Goal: Task Accomplishment & Management: Complete application form

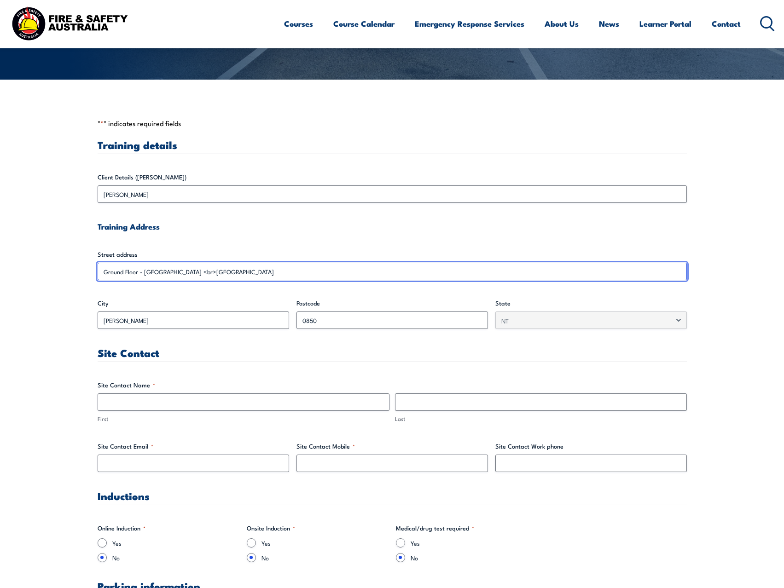
click at [212, 274] on input "Ground Floor - [GEOGRAPHIC_DATA] <br>[GEOGRAPHIC_DATA]" at bounding box center [392, 271] width 589 height 17
drag, startPoint x: 208, startPoint y: 275, endPoint x: 213, endPoint y: 269, distance: 8.2
click at [207, 275] on input "Ground Floor - [GEOGRAPHIC_DATA] <br>[GEOGRAPHIC_DATA]" at bounding box center [392, 271] width 589 height 17
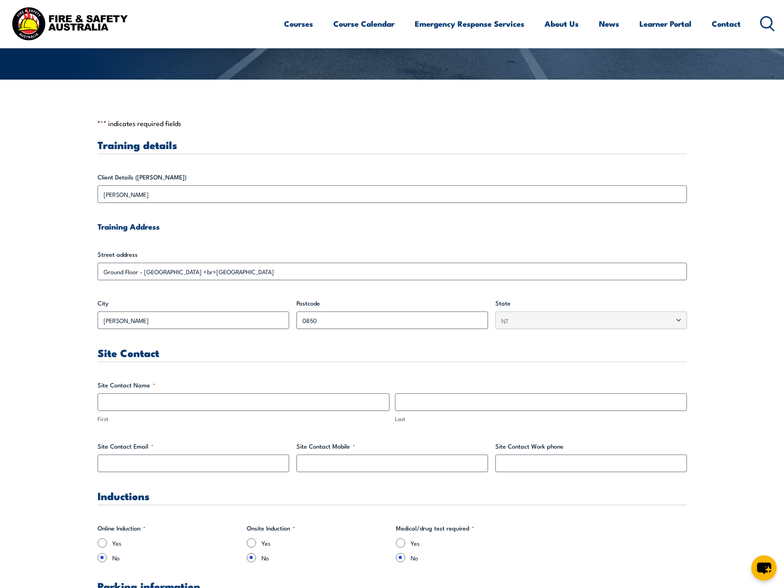
click at [653, 303] on label "State" at bounding box center [591, 303] width 192 height 9
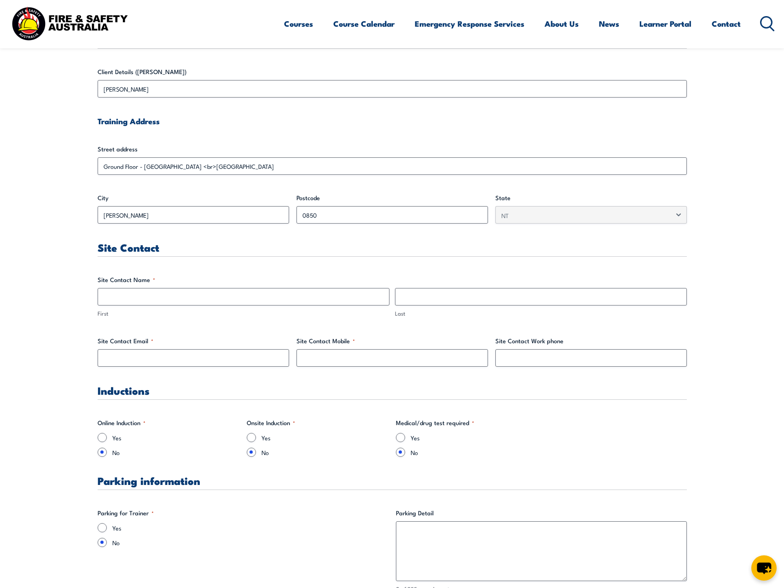
scroll to position [368, 0]
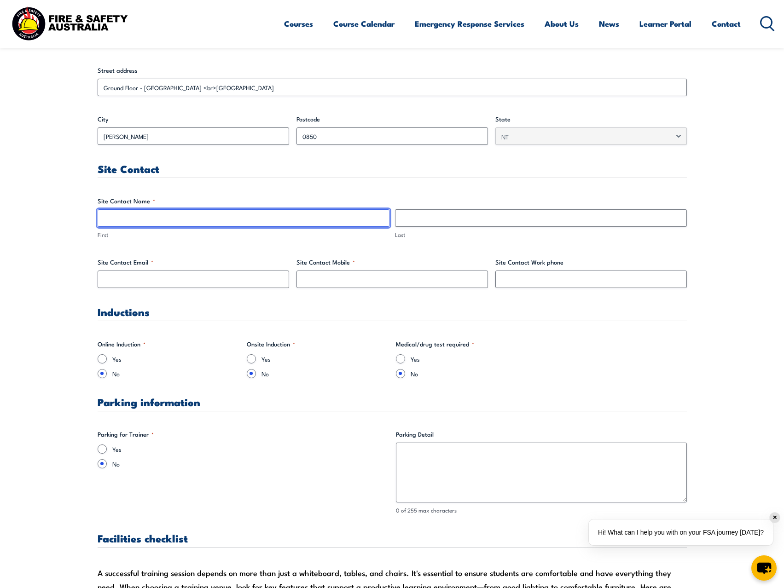
click at [132, 221] on input "First" at bounding box center [244, 218] width 292 height 17
type input "[PERSON_NAME]"
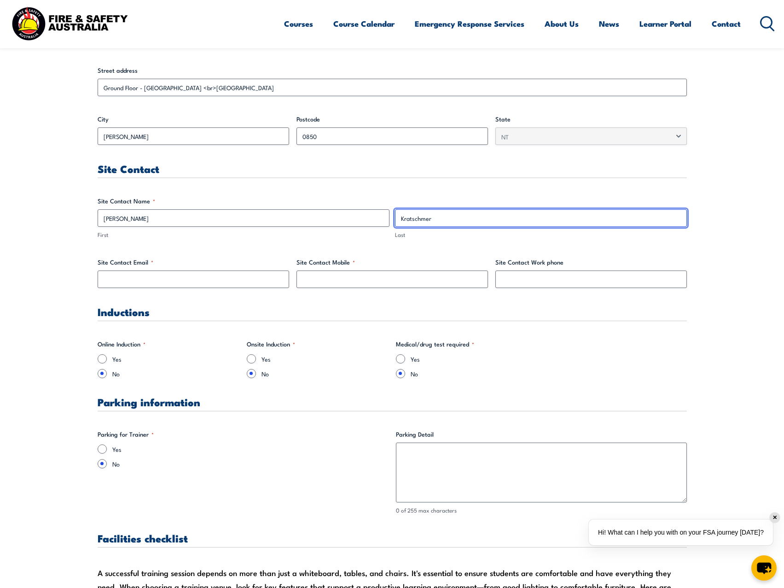
type input "Kratschmer"
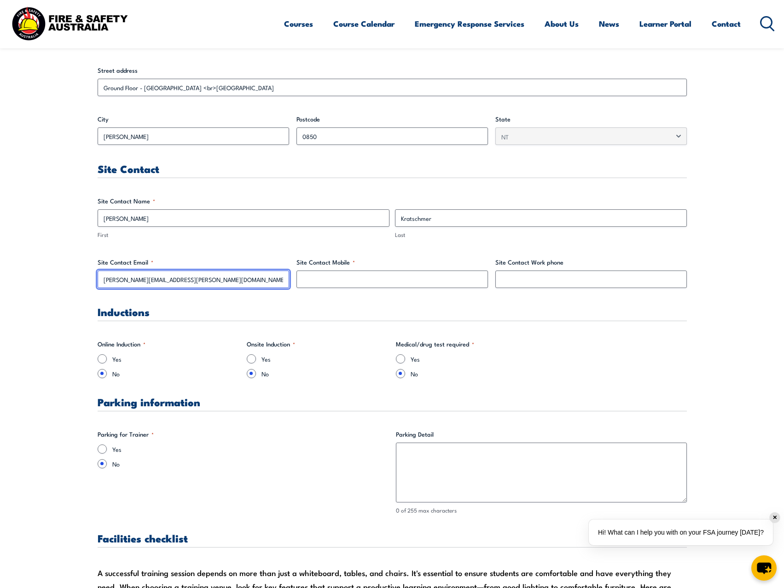
type input "[PERSON_NAME][EMAIL_ADDRESS][PERSON_NAME][DOMAIN_NAME]"
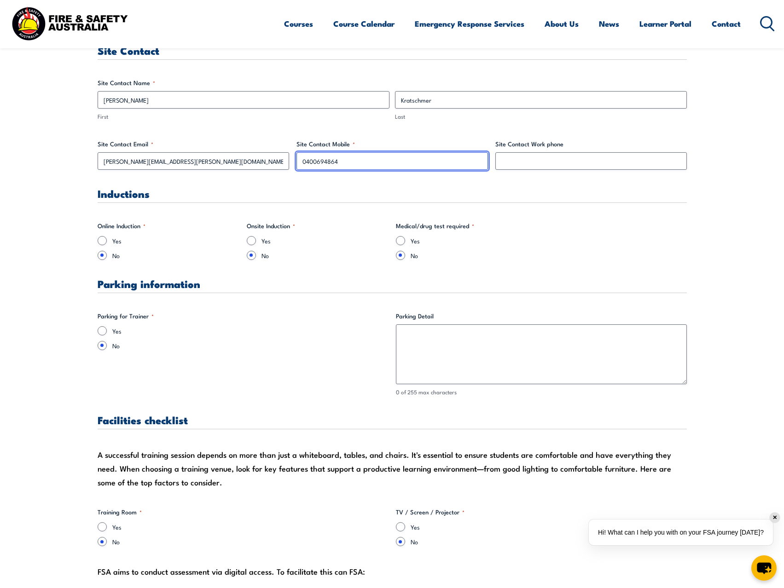
scroll to position [491, 0]
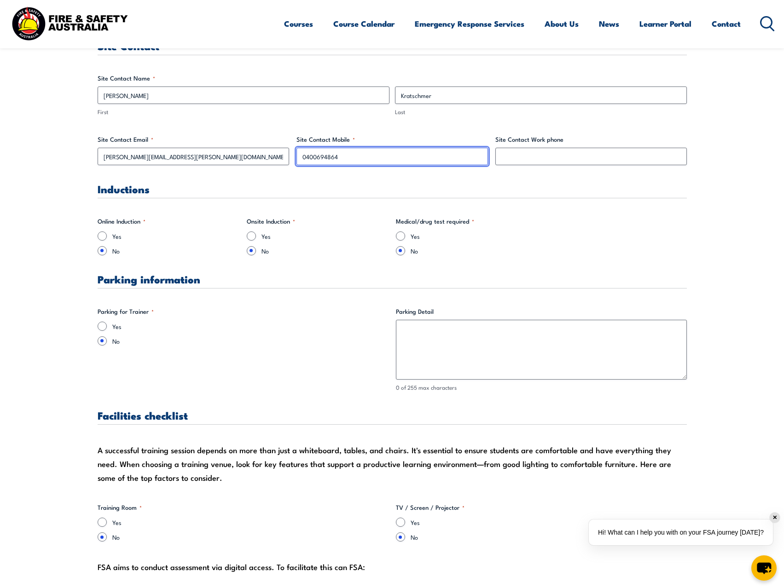
type input "0400694864"
click at [102, 327] on input "Yes" at bounding box center [102, 326] width 9 height 9
radio input "true"
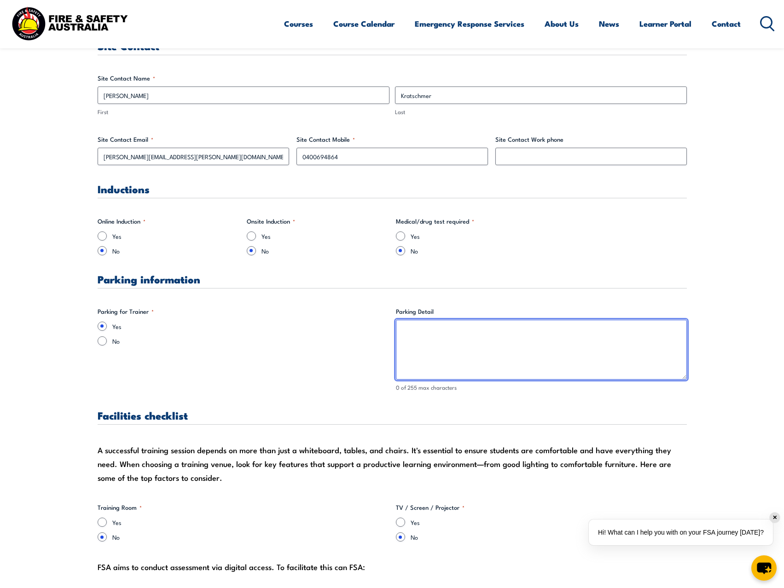
click at [523, 350] on textarea "Parking Detail" at bounding box center [541, 350] width 291 height 60
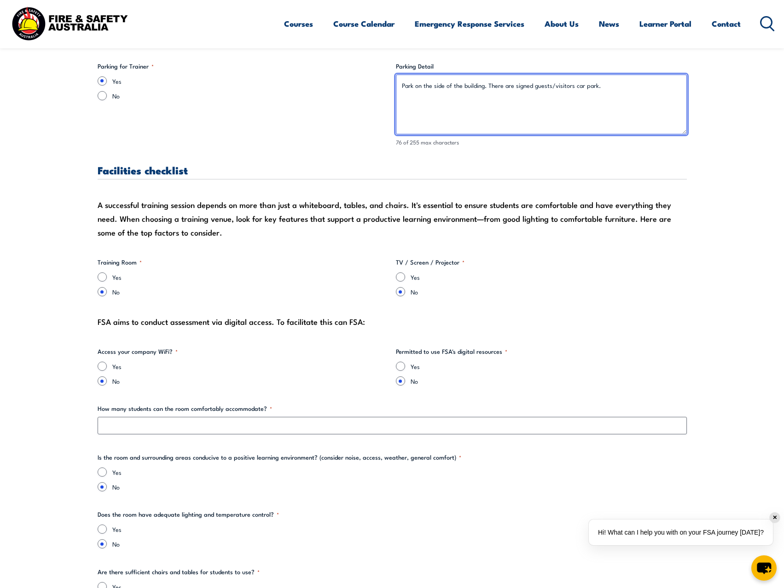
type textarea "Park on the side of the building. There are signed guests/visitors car park."
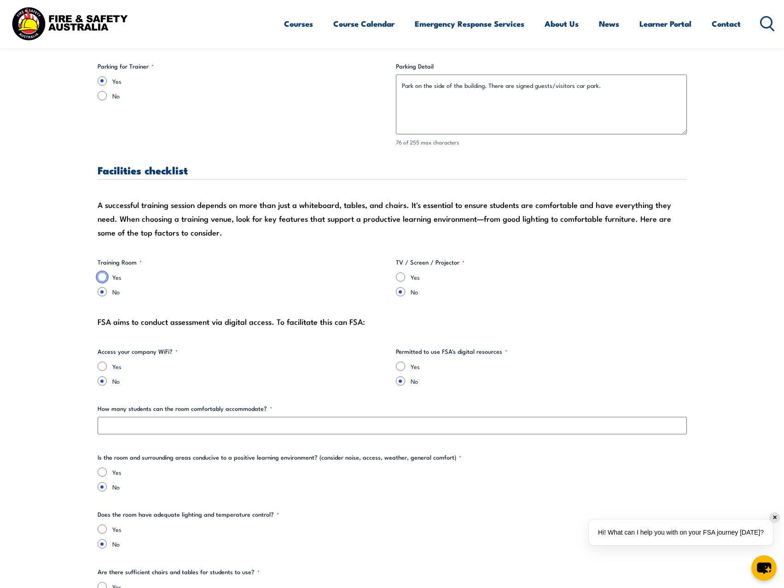
click at [105, 274] on input "Yes" at bounding box center [102, 277] width 9 height 9
radio input "true"
click at [400, 276] on input "Yes" at bounding box center [400, 277] width 9 height 9
radio input "true"
drag, startPoint x: 234, startPoint y: 323, endPoint x: 352, endPoint y: 324, distance: 117.4
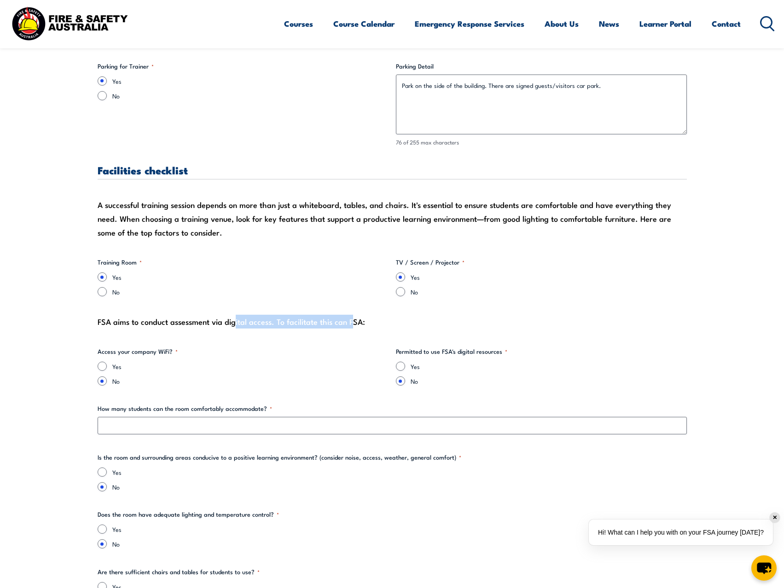
click at [352, 324] on div "FSA aims to conduct assessment via digital access. To facilitate this can FSA:" at bounding box center [392, 322] width 589 height 14
drag, startPoint x: 115, startPoint y: 325, endPoint x: 345, endPoint y: 325, distance: 229.8
click at [345, 325] on div "FSA aims to conduct assessment via digital access. To facilitate this can FSA:" at bounding box center [392, 322] width 589 height 14
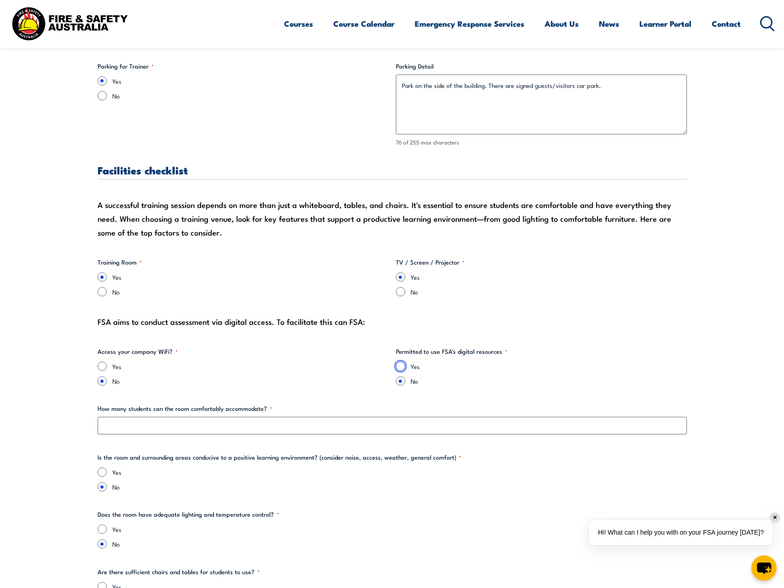
click at [400, 365] on input "Yes" at bounding box center [400, 366] width 9 height 9
radio input "true"
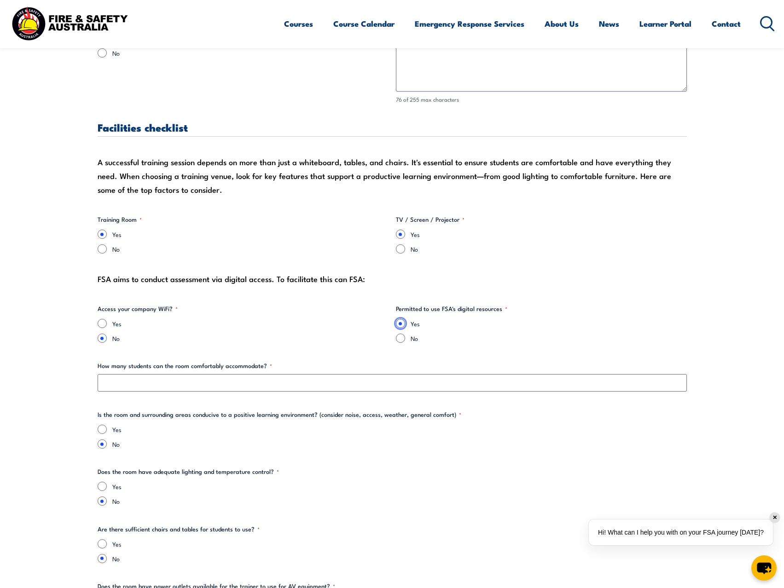
scroll to position [860, 0]
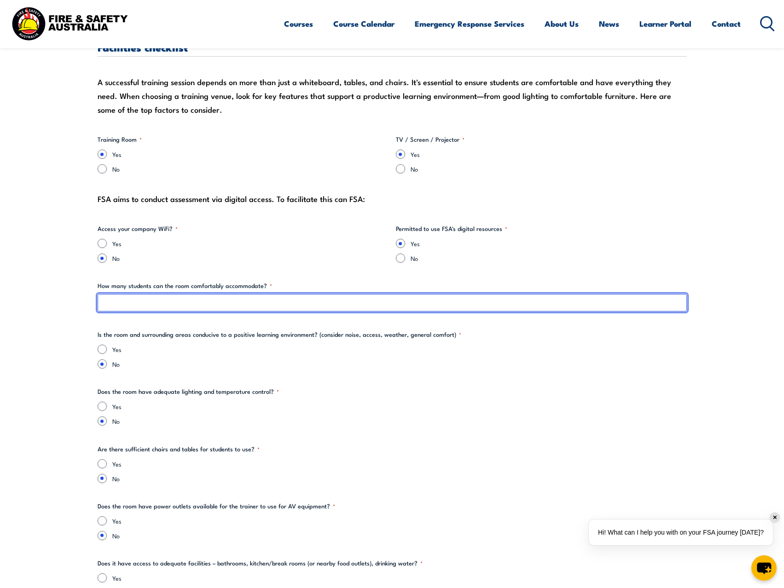
click at [179, 303] on input "How many students can the room comfortably accommodate? *" at bounding box center [392, 302] width 589 height 17
type input "1"
type input "10-15"
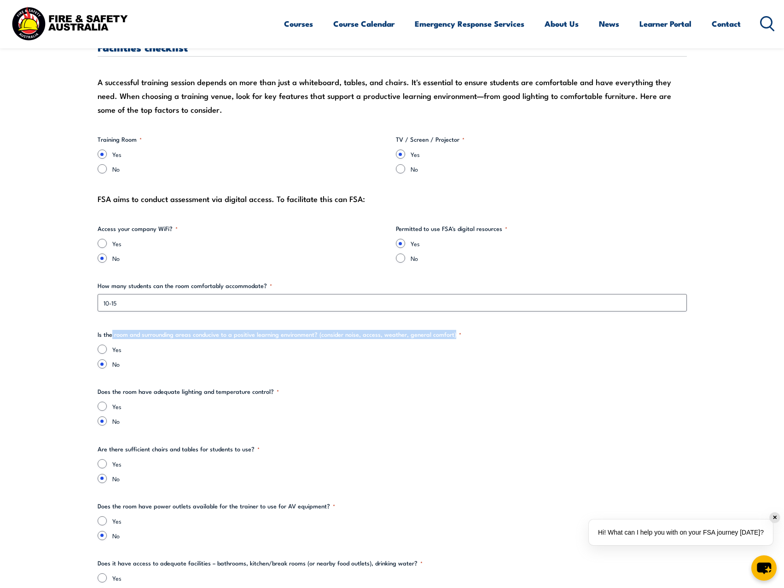
drag, startPoint x: 208, startPoint y: 336, endPoint x: 453, endPoint y: 334, distance: 244.5
click at [453, 334] on legend "Is the room and surrounding areas conducive to a positive learning environment?…" at bounding box center [280, 334] width 364 height 9
drag, startPoint x: 111, startPoint y: 336, endPoint x: 468, endPoint y: 335, distance: 356.4
click at [468, 335] on fieldset "Is the room and surrounding areas conducive to a positive learning environment?…" at bounding box center [392, 349] width 589 height 39
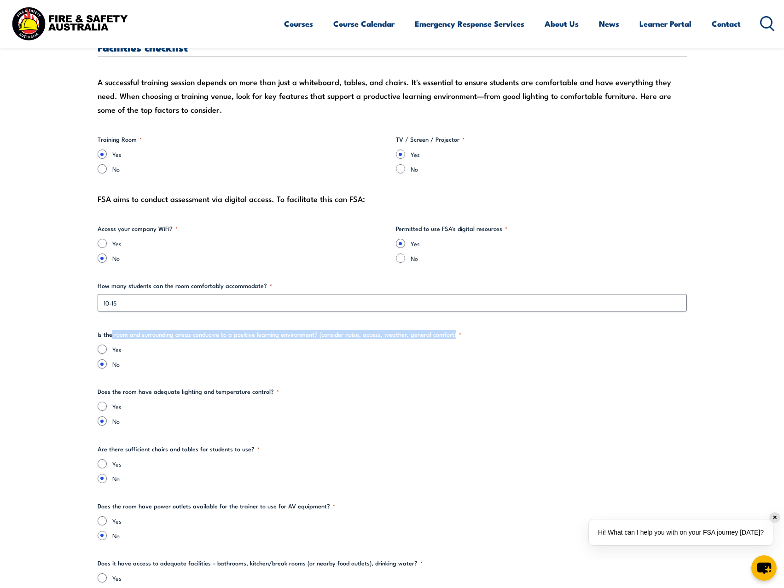
click at [353, 335] on legend "Is the room and surrounding areas conducive to a positive learning environment?…" at bounding box center [280, 334] width 364 height 9
drag, startPoint x: 245, startPoint y: 333, endPoint x: 477, endPoint y: 337, distance: 232.1
click at [477, 337] on fieldset "Is the room and surrounding areas conducive to a positive learning environment?…" at bounding box center [392, 349] width 589 height 39
click at [377, 334] on legend "Is the room and surrounding areas conducive to a positive learning environment?…" at bounding box center [280, 334] width 364 height 9
click at [104, 351] on input "Yes" at bounding box center [102, 349] width 9 height 9
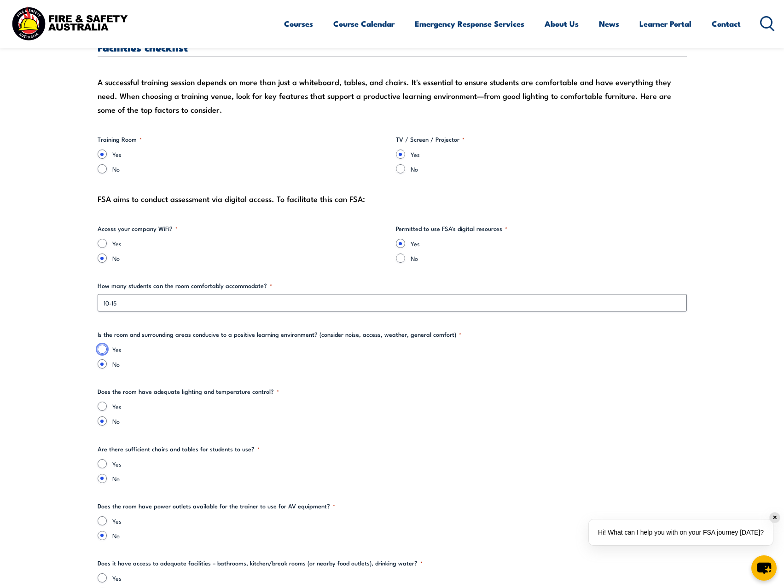
radio input "true"
drag, startPoint x: 104, startPoint y: 336, endPoint x: 380, endPoint y: 336, distance: 276.7
click at [380, 336] on legend "Is the room and surrounding areas conducive to a positive learning environment?…" at bounding box center [280, 334] width 364 height 9
drag, startPoint x: 129, startPoint y: 337, endPoint x: 492, endPoint y: 332, distance: 362.9
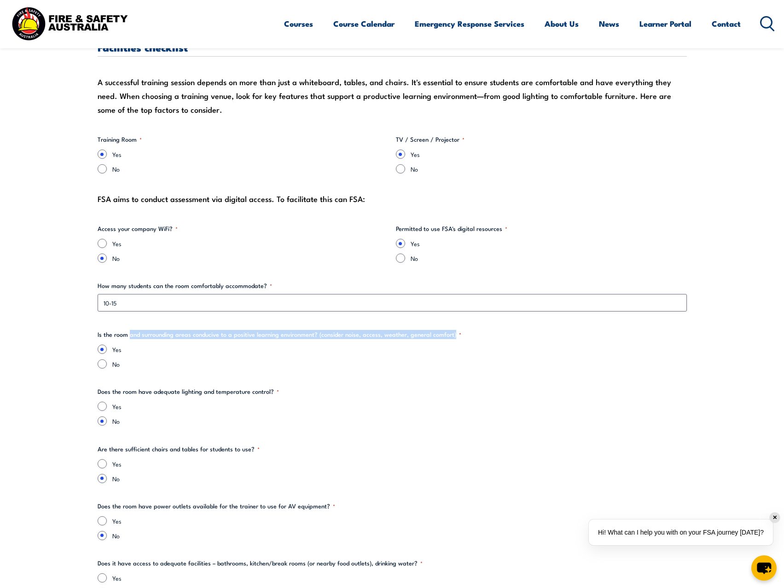
click at [492, 332] on fieldset "Is the room and surrounding areas conducive to a positive learning environment?…" at bounding box center [392, 349] width 589 height 39
click at [165, 352] on label "Yes" at bounding box center [399, 349] width 575 height 9
click at [107, 352] on input "Yes" at bounding box center [102, 349] width 9 height 9
drag, startPoint x: 108, startPoint y: 338, endPoint x: 502, endPoint y: 338, distance: 394.2
click at [502, 338] on fieldset "Is the room and surrounding areas conducive to a positive learning environment?…" at bounding box center [392, 349] width 589 height 39
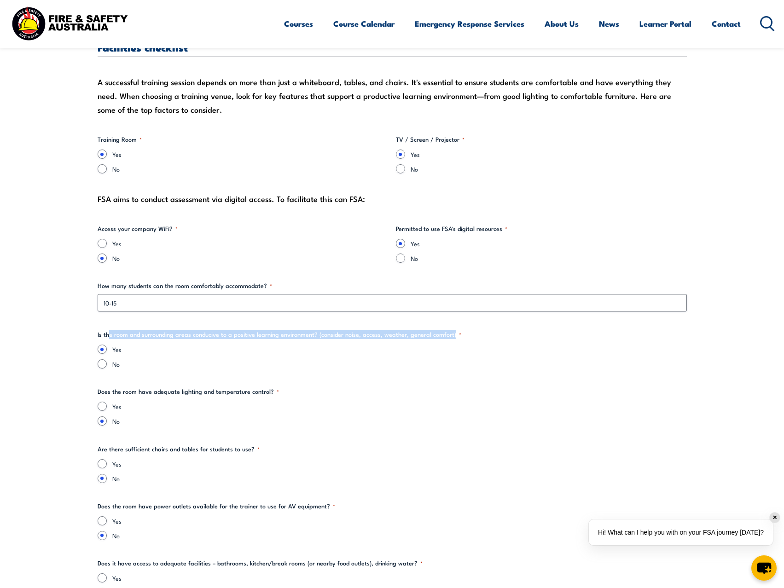
click at [502, 338] on fieldset "Is the room and surrounding areas conducive to a positive learning environment?…" at bounding box center [392, 349] width 589 height 39
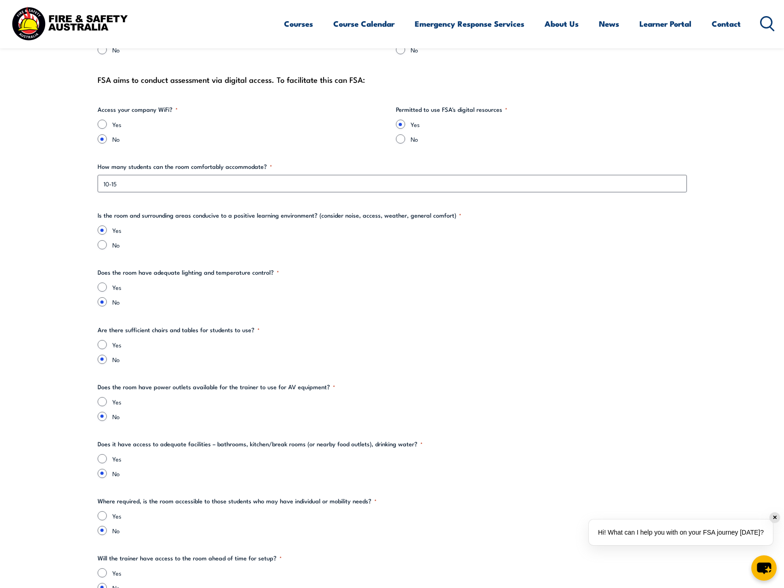
scroll to position [982, 0]
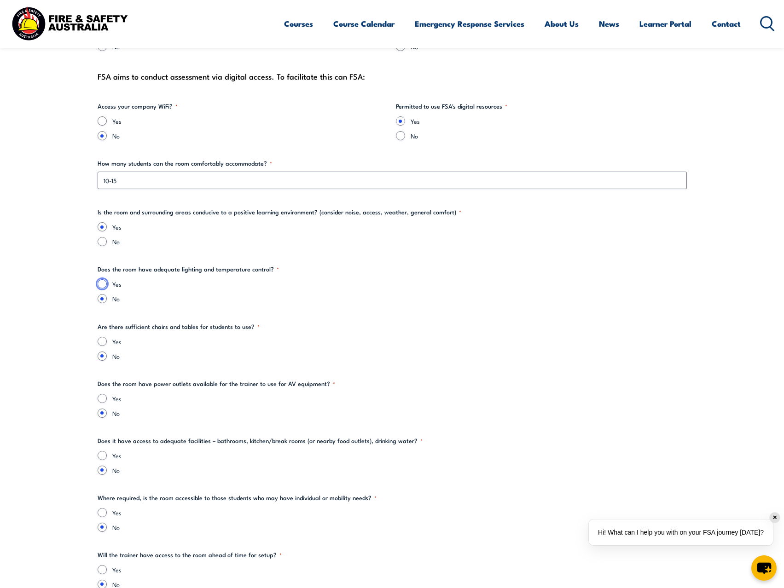
click at [104, 286] on input "Yes" at bounding box center [102, 284] width 9 height 9
radio input "true"
click at [105, 339] on input "Yes" at bounding box center [102, 341] width 9 height 9
radio input "true"
click at [102, 400] on input "Yes" at bounding box center [102, 398] width 9 height 9
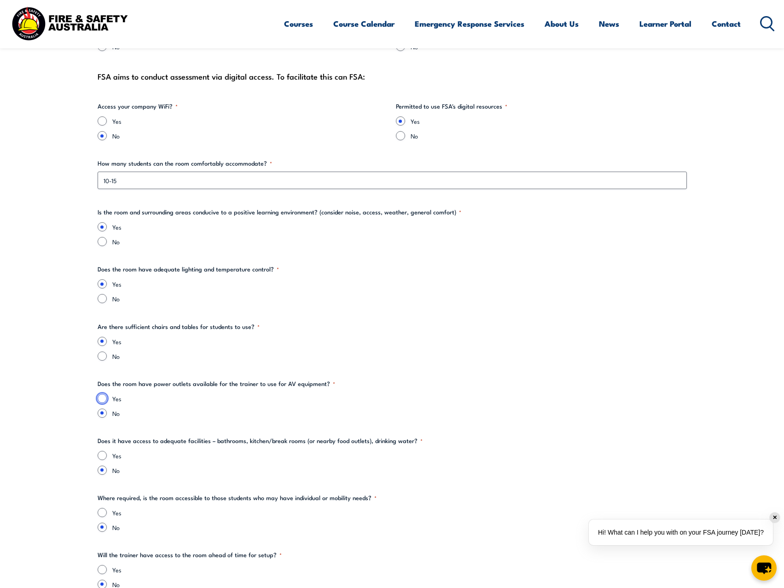
radio input "true"
click at [101, 454] on input "Yes" at bounding box center [102, 455] width 9 height 9
radio input "true"
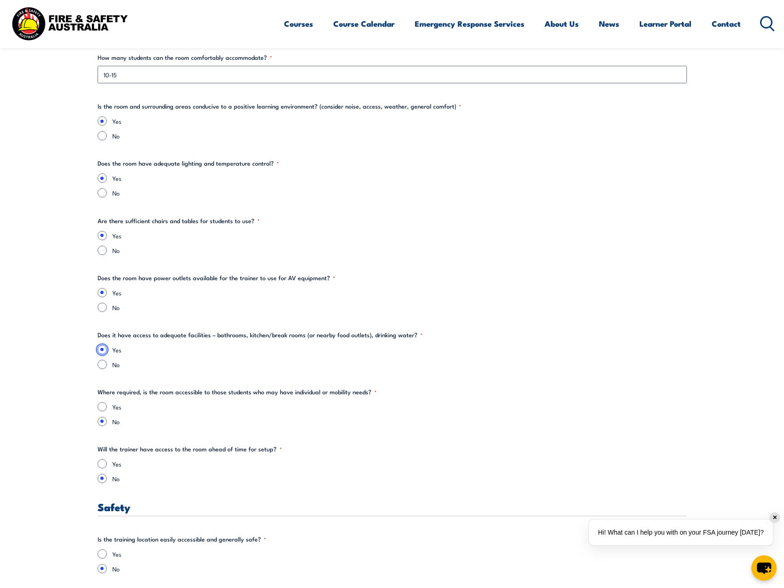
scroll to position [1105, 0]
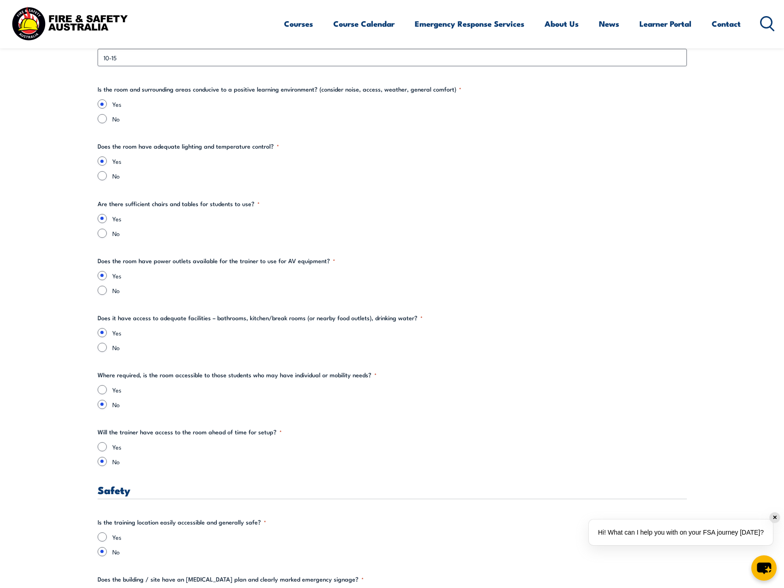
click at [107, 390] on div "Yes" at bounding box center [392, 389] width 589 height 9
click at [105, 398] on div "Yes No" at bounding box center [392, 397] width 589 height 24
click at [103, 392] on input "Yes" at bounding box center [102, 389] width 9 height 9
radio input "true"
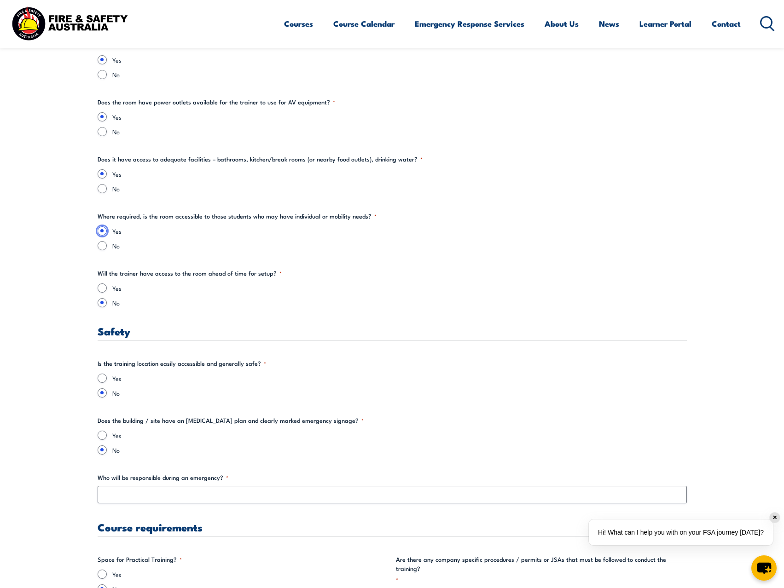
scroll to position [1289, 0]
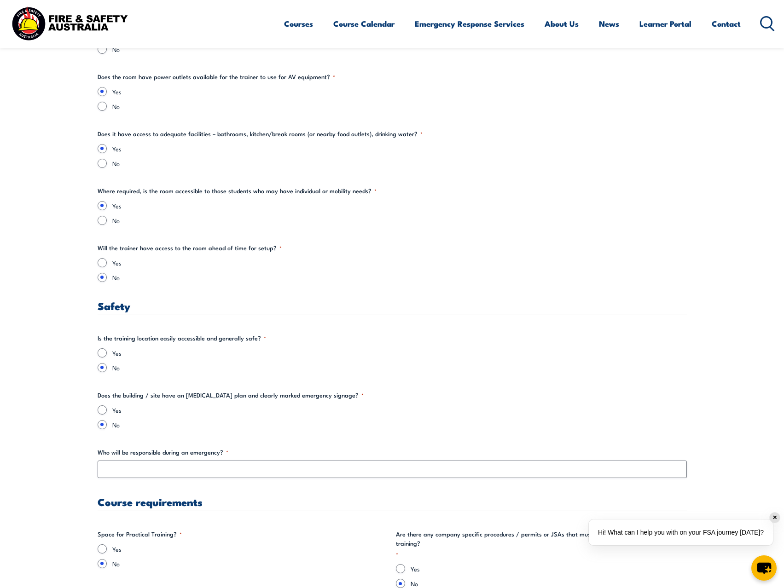
click at [57, 389] on section "" * " indicates required fields Training details Client Details ([PERSON_NAME])…" at bounding box center [392, 323] width 784 height 2697
drag, startPoint x: 99, startPoint y: 336, endPoint x: 330, endPoint y: 338, distance: 230.2
click at [330, 338] on fieldset "Is the training location easily accessible and generally safe? * Yes No" at bounding box center [392, 353] width 589 height 39
click at [223, 337] on legend "Is the training location easily accessible and generally safe? *" at bounding box center [182, 338] width 169 height 9
drag, startPoint x: 100, startPoint y: 338, endPoint x: 258, endPoint y: 339, distance: 157.9
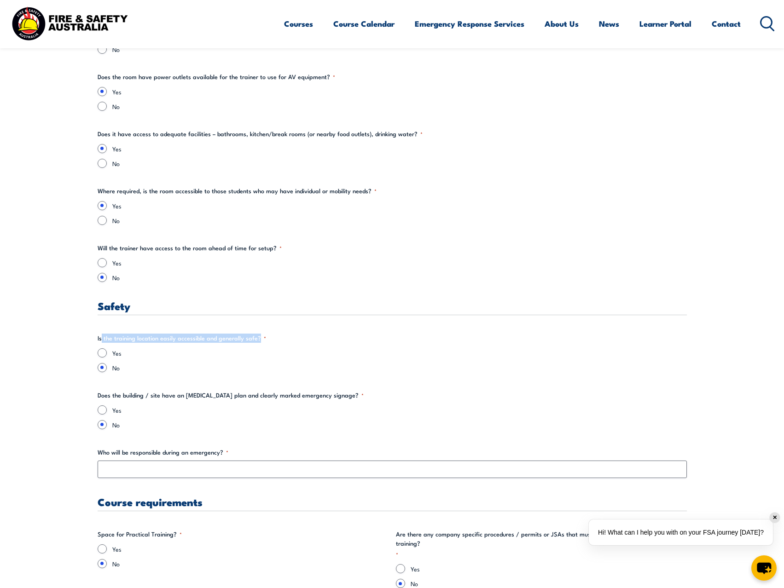
click at [258, 339] on legend "Is the training location easily accessible and generally safe? *" at bounding box center [182, 338] width 169 height 9
click at [99, 352] on input "Yes" at bounding box center [102, 353] width 9 height 9
radio input "true"
click at [109, 412] on div "Yes" at bounding box center [392, 410] width 589 height 9
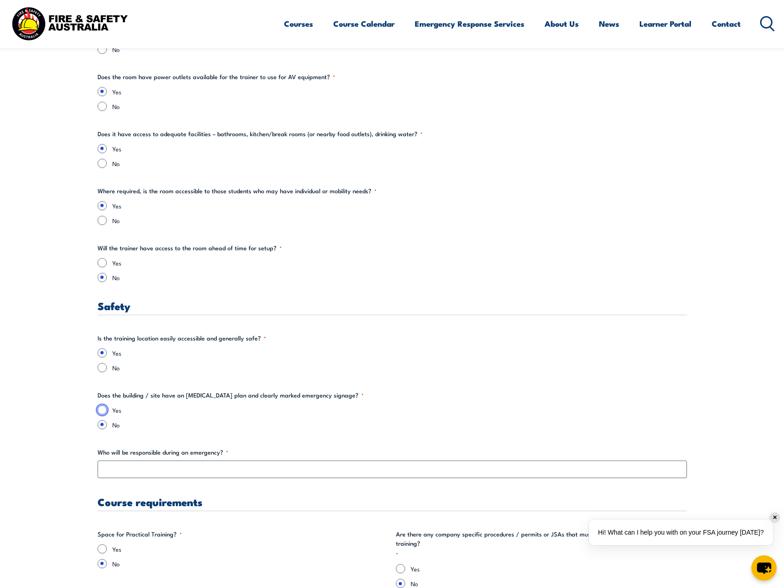
click at [103, 413] on input "Yes" at bounding box center [102, 410] width 9 height 9
radio input "true"
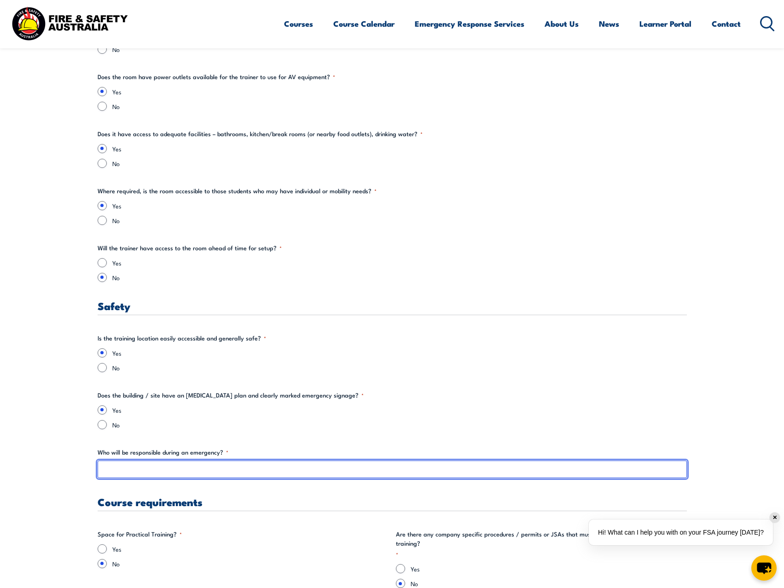
click at [130, 474] on input "Who will be responsible during an emergency? *" at bounding box center [392, 469] width 589 height 17
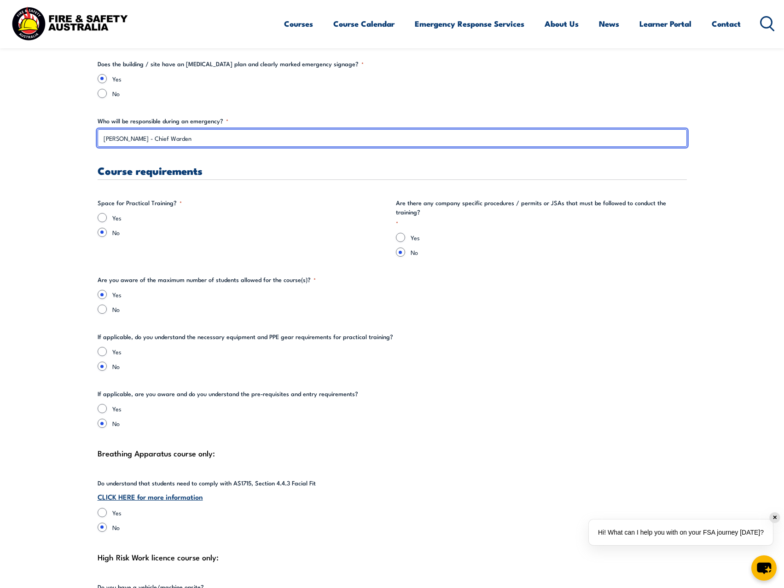
scroll to position [1658, 0]
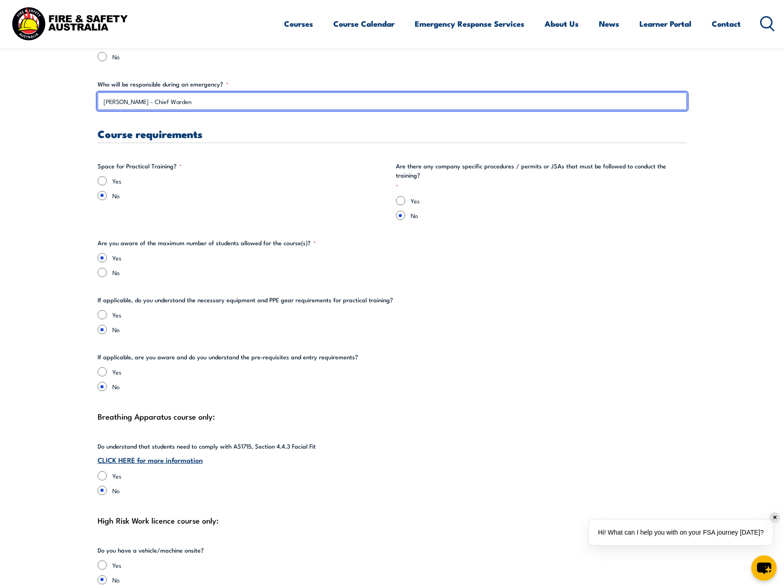
type input "[PERSON_NAME] - Chief Warden"
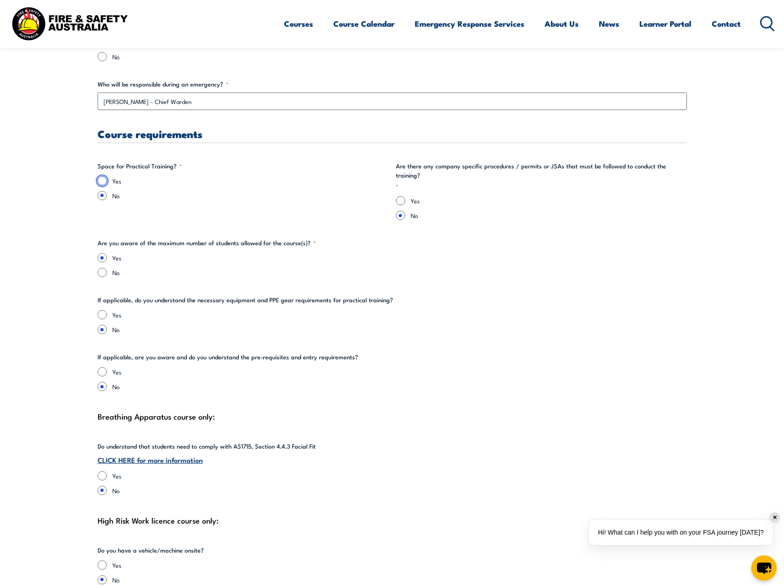
click at [105, 182] on input "Yes" at bounding box center [102, 180] width 9 height 9
radio input "true"
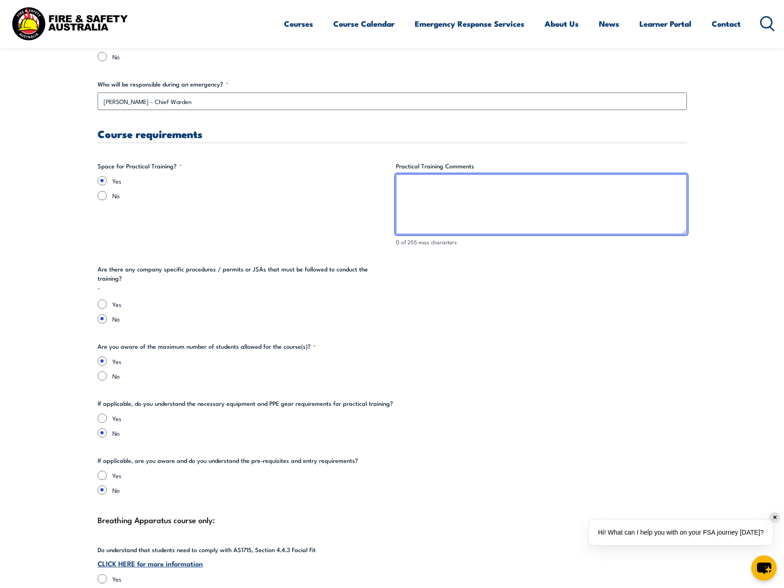
click at [570, 219] on textarea "Practical Training Comments" at bounding box center [541, 205] width 291 height 60
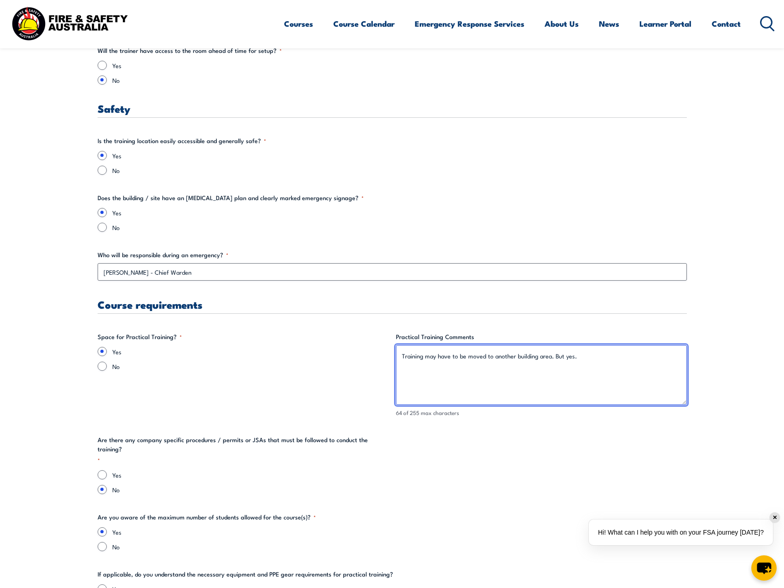
scroll to position [1474, 0]
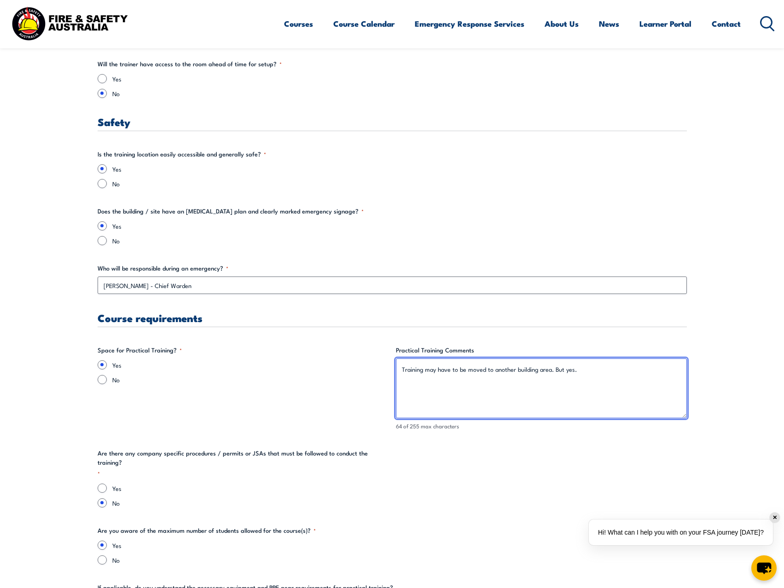
drag, startPoint x: 634, startPoint y: 376, endPoint x: 517, endPoint y: 393, distance: 118.6
click at [517, 393] on textarea "Training may have to be moved to another building area. But yes." at bounding box center [541, 389] width 291 height 60
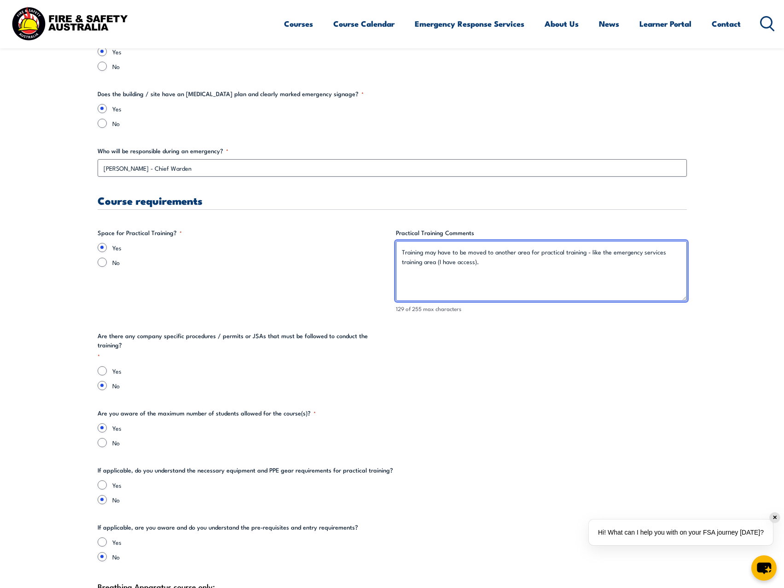
scroll to position [1719, 0]
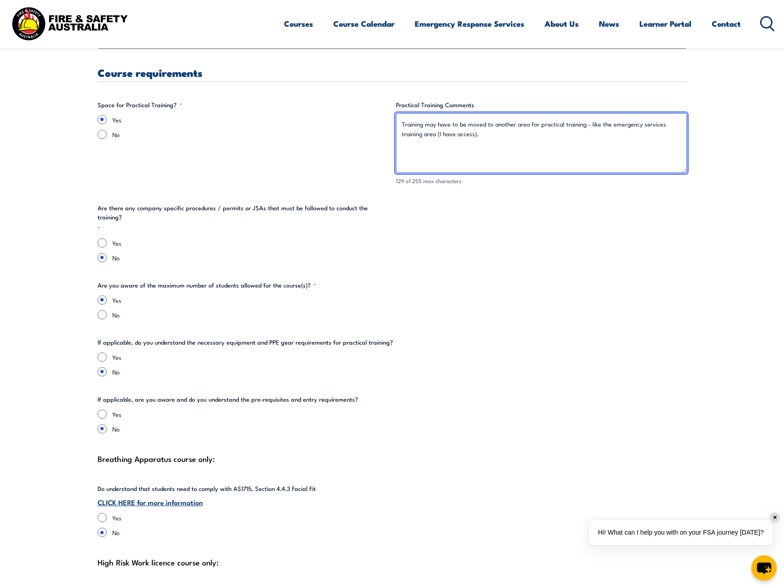
click at [472, 135] on textarea "Training may have to be moved to another area for practical training - like the…" at bounding box center [541, 143] width 291 height 60
click at [472, 134] on textarea "Training may have to be moved to another area for practical training - like the…" at bounding box center [541, 143] width 291 height 60
click at [474, 134] on textarea "Training may have to be moved to another area for practical training - like the…" at bounding box center [541, 143] width 291 height 60
type textarea "Training may have to be moved to another area for practical training - like the…"
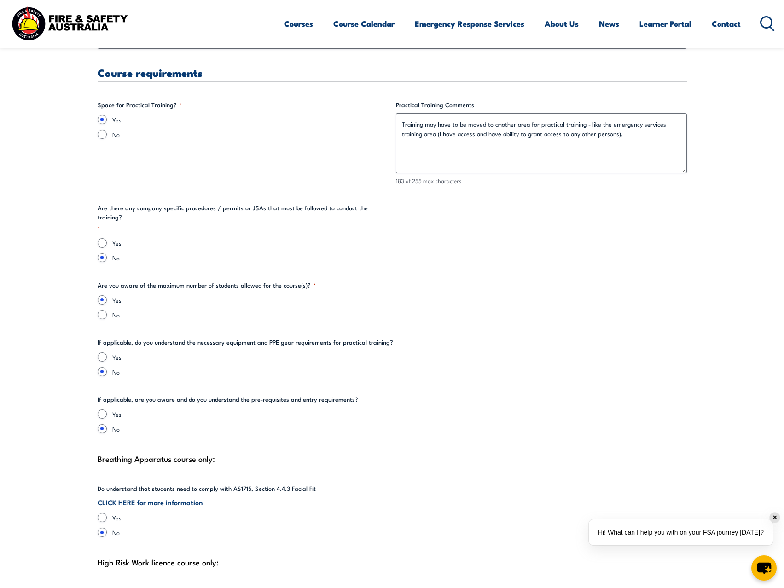
drag, startPoint x: 134, startPoint y: 336, endPoint x: 393, endPoint y: 331, distance: 258.8
click at [393, 338] on fieldset "If applicable, do you understand the necessary equipment and PPE gear requireme…" at bounding box center [392, 357] width 589 height 39
drag, startPoint x: 214, startPoint y: 335, endPoint x: 355, endPoint y: 335, distance: 141.4
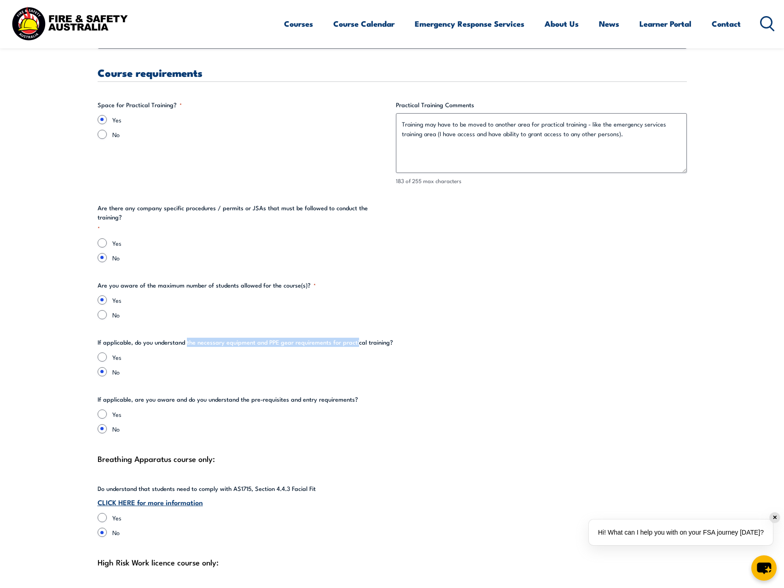
click at [355, 338] on legend "If applicable, do you understand the necessary equipment and PPE gear requireme…" at bounding box center [246, 342] width 296 height 9
drag, startPoint x: 162, startPoint y: 333, endPoint x: 365, endPoint y: 335, distance: 203.1
click at [363, 338] on legend "If applicable, do you understand the necessary equipment and PPE gear requireme…" at bounding box center [246, 342] width 296 height 9
click at [365, 338] on legend "If applicable, do you understand the necessary equipment and PPE gear requireme…" at bounding box center [246, 342] width 296 height 9
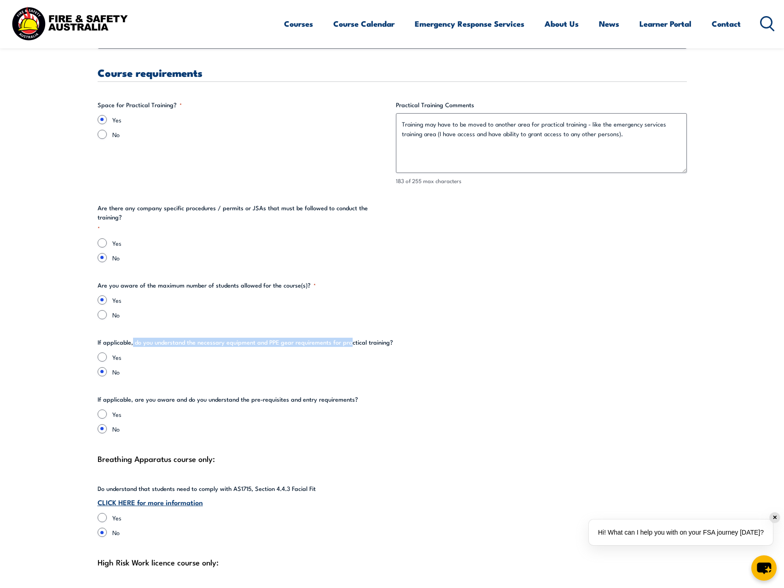
drag, startPoint x: 133, startPoint y: 334, endPoint x: 349, endPoint y: 334, distance: 216.4
click at [349, 338] on legend "If applicable, do you understand the necessary equipment and PPE gear requireme…" at bounding box center [246, 342] width 296 height 9
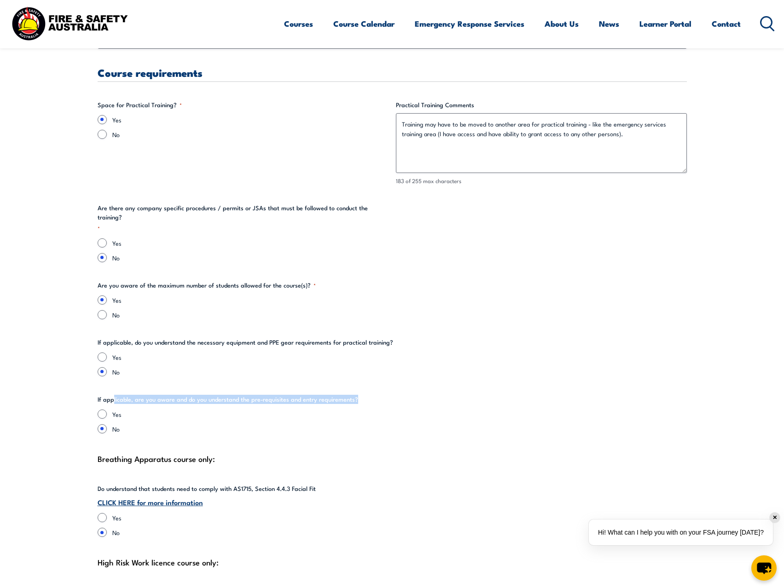
drag, startPoint x: 113, startPoint y: 393, endPoint x: 389, endPoint y: 393, distance: 275.4
click at [389, 395] on fieldset "If applicable, are you aware and do you understand the pre-requisites and entry…" at bounding box center [392, 414] width 589 height 39
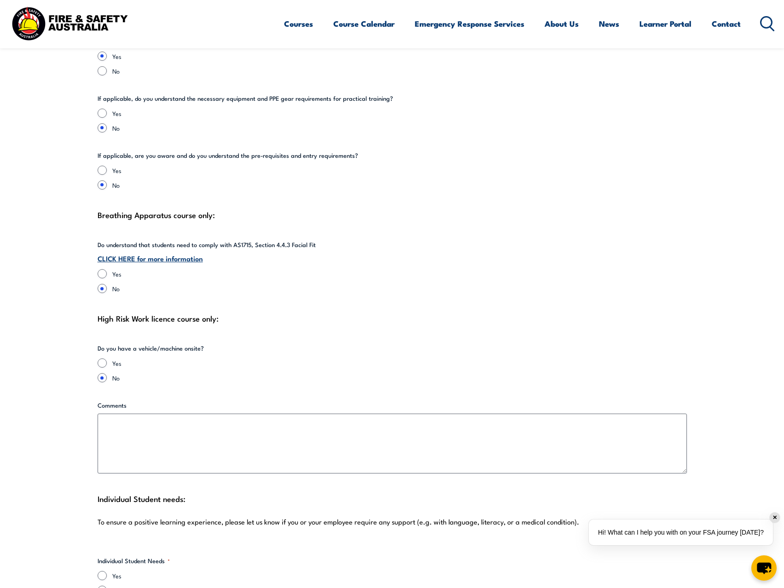
scroll to position [1965, 0]
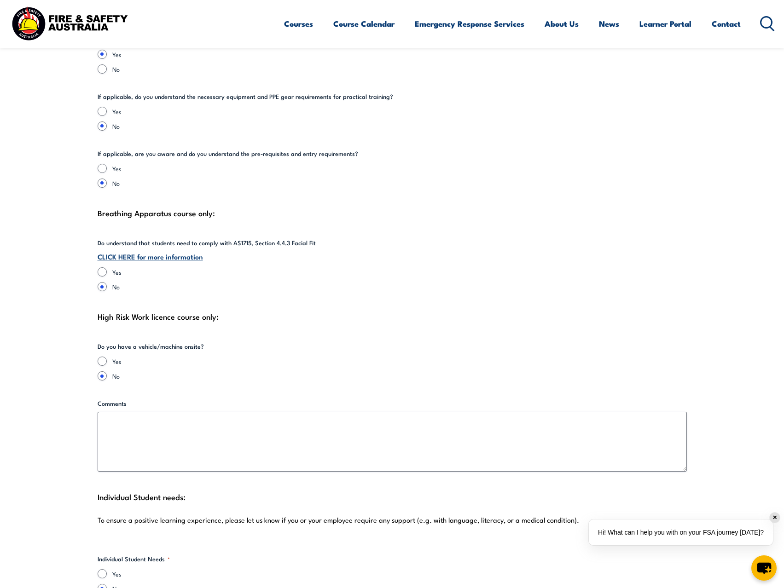
click at [422, 310] on div "High Risk Work licence course only:" at bounding box center [392, 317] width 589 height 14
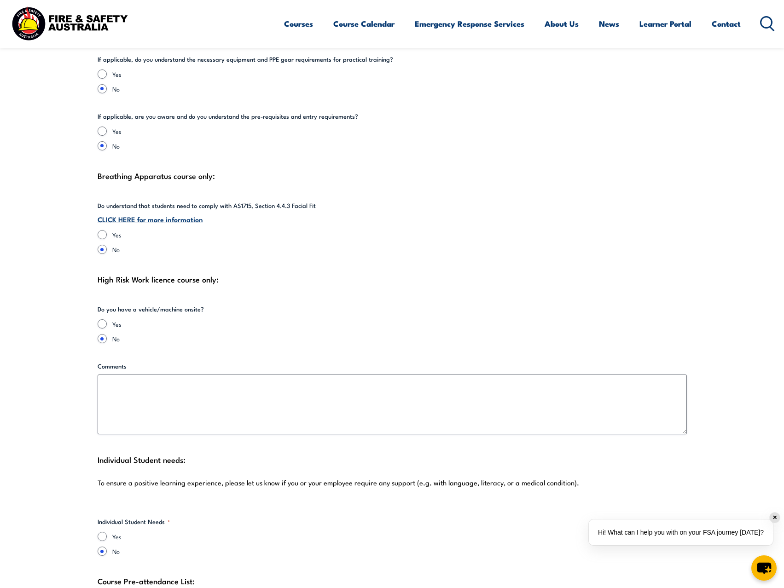
scroll to position [2026, 0]
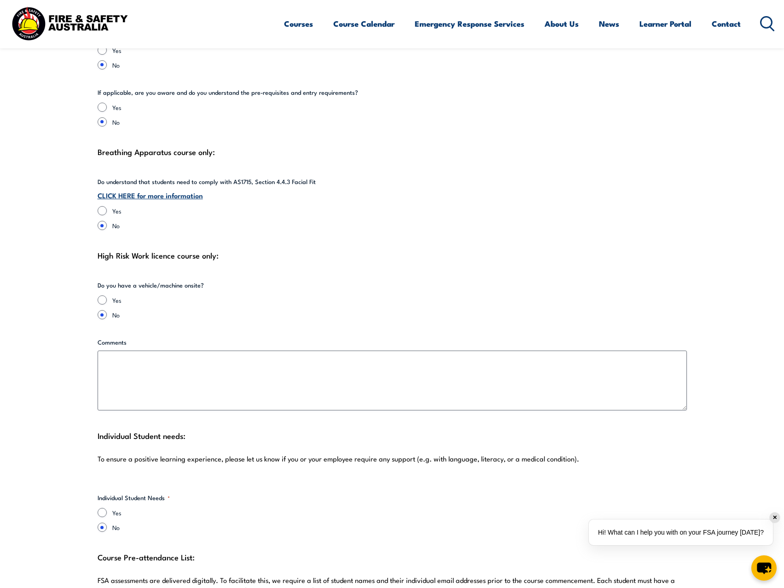
drag, startPoint x: 110, startPoint y: 286, endPoint x: 105, endPoint y: 294, distance: 8.9
click at [111, 296] on div "Yes" at bounding box center [194, 300] width 192 height 9
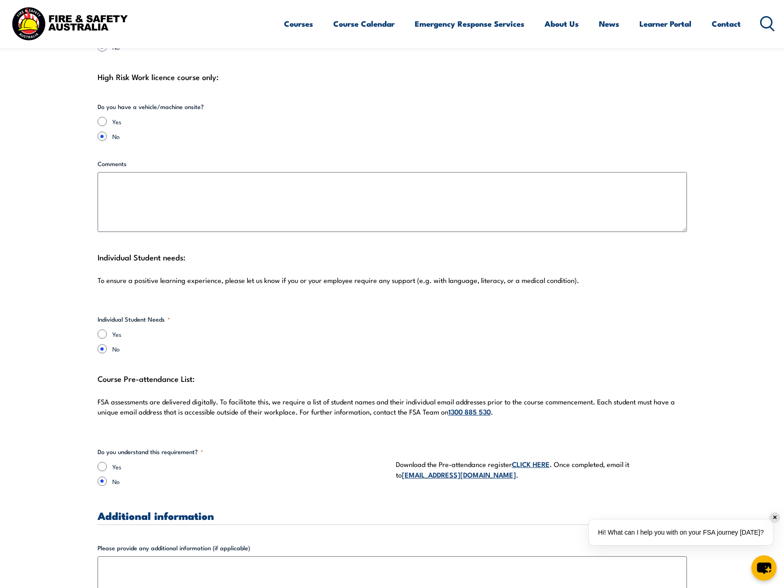
scroll to position [2210, 0]
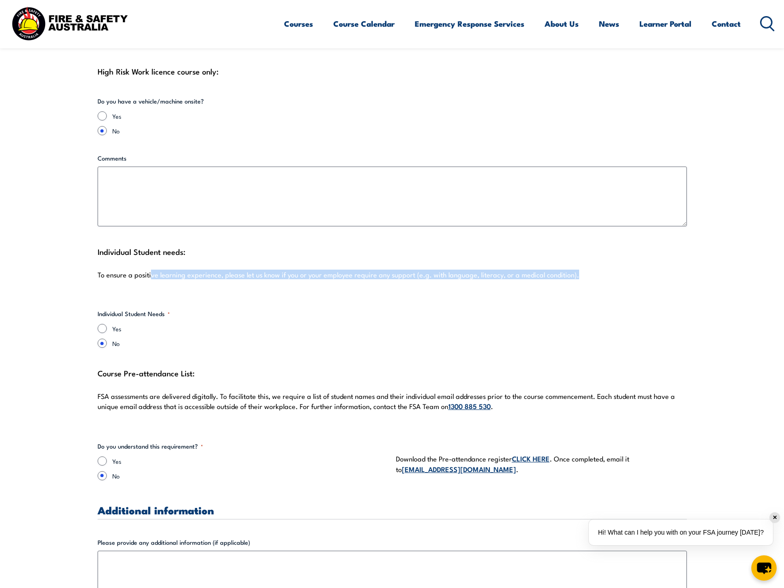
drag, startPoint x: 151, startPoint y: 266, endPoint x: 650, endPoint y: 268, distance: 498.2
click at [650, 270] on p "To ensure a positive learning experience, please let us know if you or your emp…" at bounding box center [392, 274] width 589 height 9
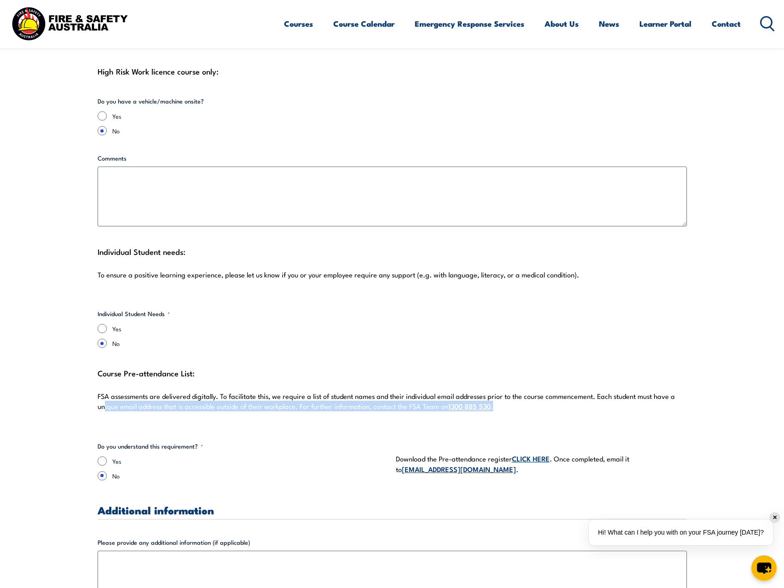
drag, startPoint x: 116, startPoint y: 396, endPoint x: 593, endPoint y: 396, distance: 476.1
click at [593, 396] on p "FSA assessments are delivered digitally. To facilitate this, we require a list …" at bounding box center [392, 402] width 589 height 20
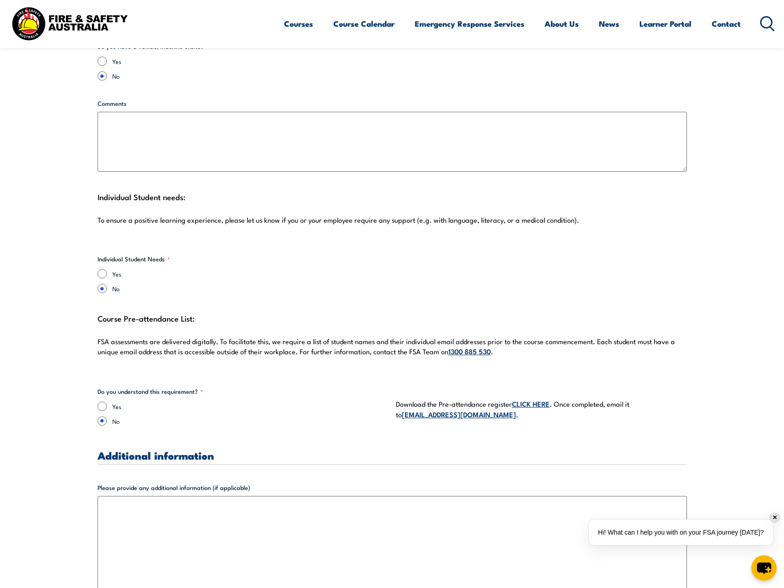
scroll to position [2333, 0]
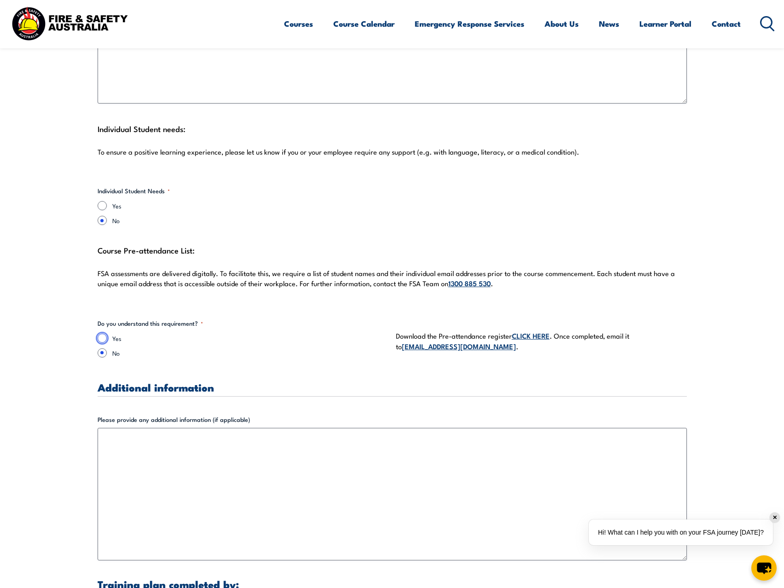
click at [103, 334] on input "Yes" at bounding box center [102, 338] width 9 height 9
radio input "true"
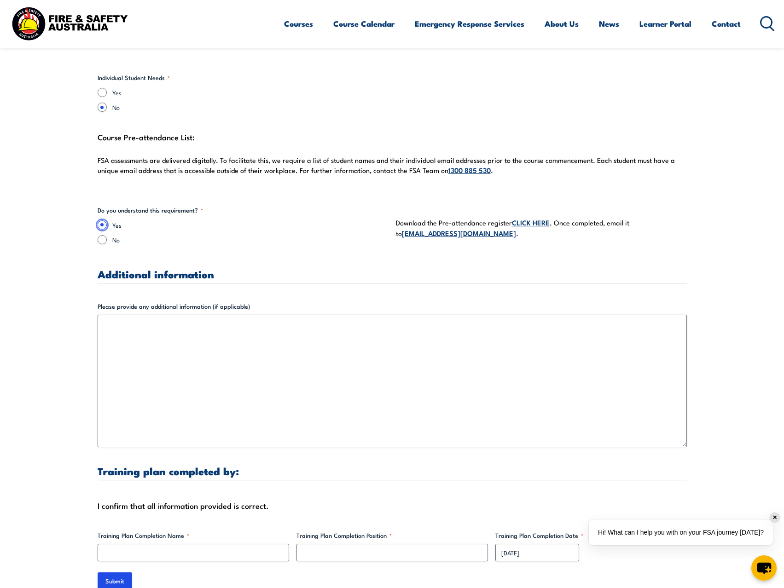
scroll to position [2456, 0]
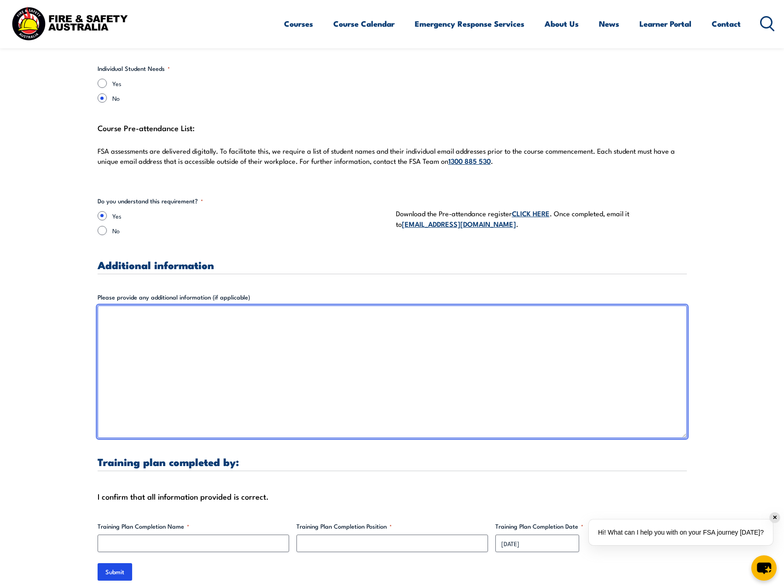
click at [164, 309] on textarea "Please provide any additional information (if applicable)" at bounding box center [392, 372] width 589 height 133
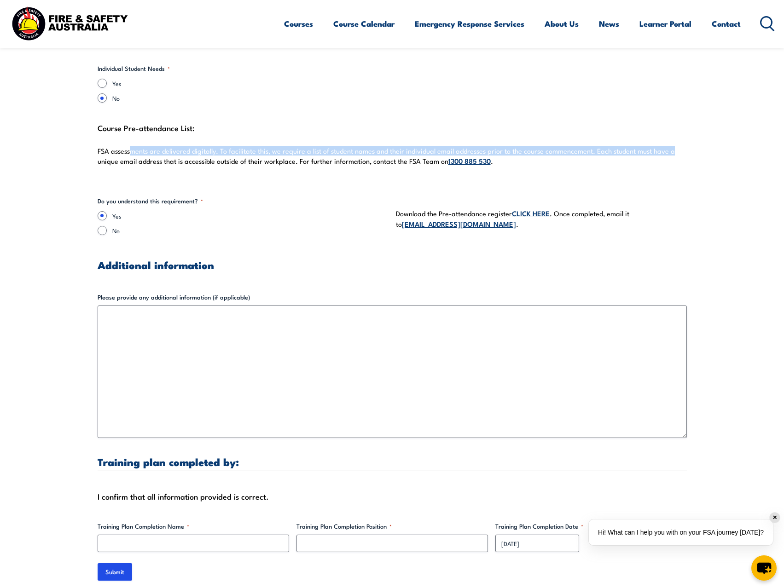
drag, startPoint x: 131, startPoint y: 146, endPoint x: 678, endPoint y: 138, distance: 547.1
click at [678, 146] on p "FSA assessments are delivered digitally. To facilitate this, we require a list …" at bounding box center [392, 156] width 589 height 20
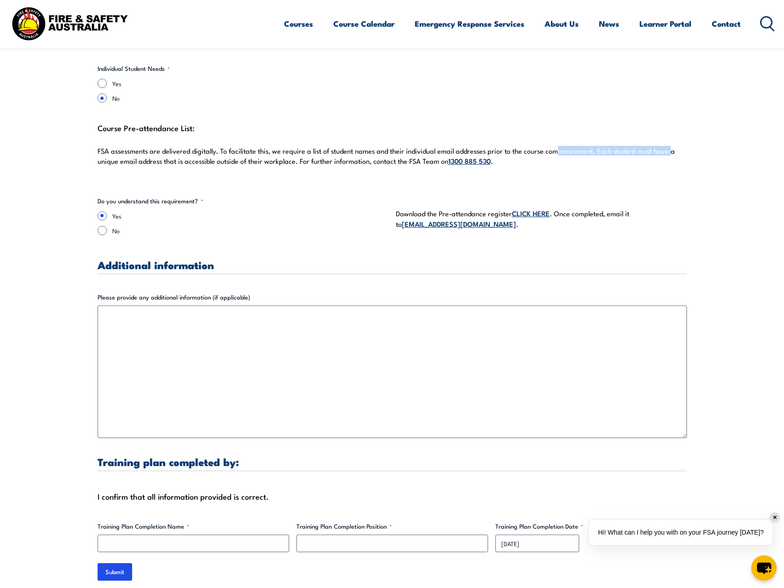
drag, startPoint x: 557, startPoint y: 142, endPoint x: 669, endPoint y: 141, distance: 111.9
click at [669, 146] on p "FSA assessments are delivered digitally. To facilitate this, we require a list …" at bounding box center [392, 156] width 589 height 20
drag, startPoint x: 128, startPoint y: 153, endPoint x: 427, endPoint y: 149, distance: 299.3
click at [426, 150] on p "FSA assessments are delivered digitally. To facilitate this, we require a list …" at bounding box center [392, 156] width 589 height 20
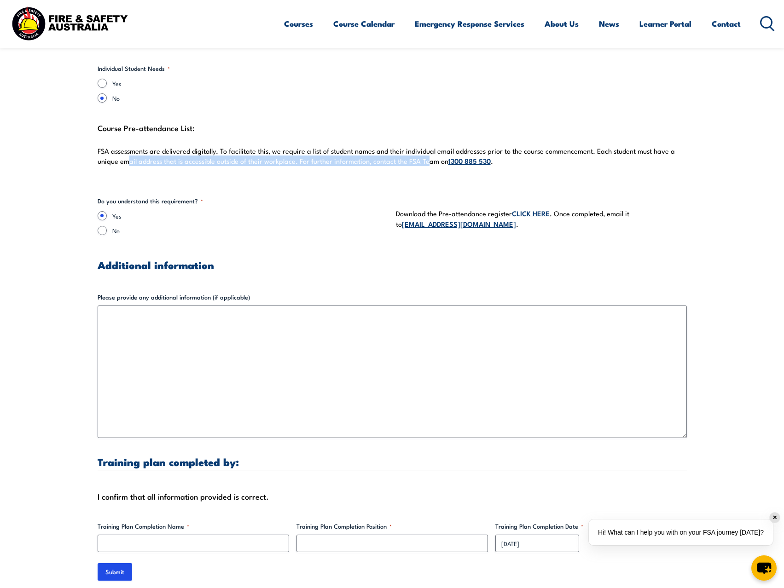
click at [427, 149] on p "FSA assessments are delivered digitally. To facilitate this, we require a list …" at bounding box center [392, 156] width 589 height 20
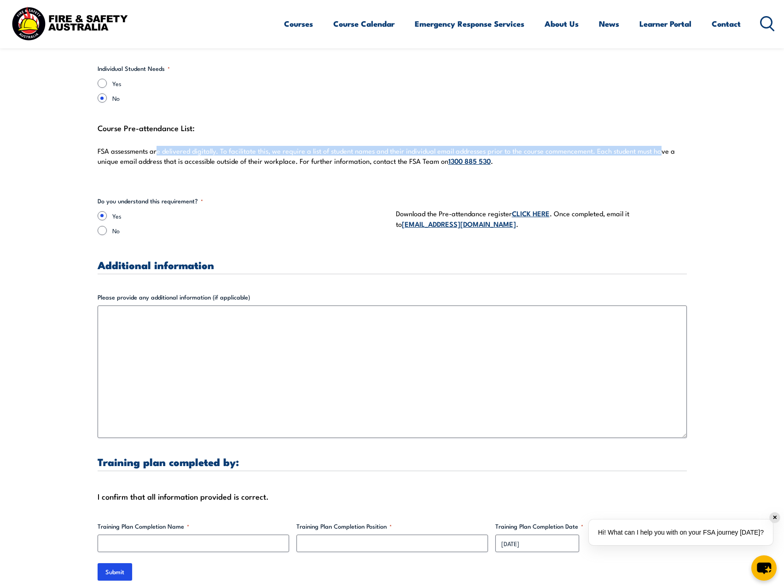
drag, startPoint x: 156, startPoint y: 139, endPoint x: 661, endPoint y: 142, distance: 505.6
click at [661, 146] on p "FSA assessments are delivered digitally. To facilitate this, we require a list …" at bounding box center [392, 156] width 589 height 20
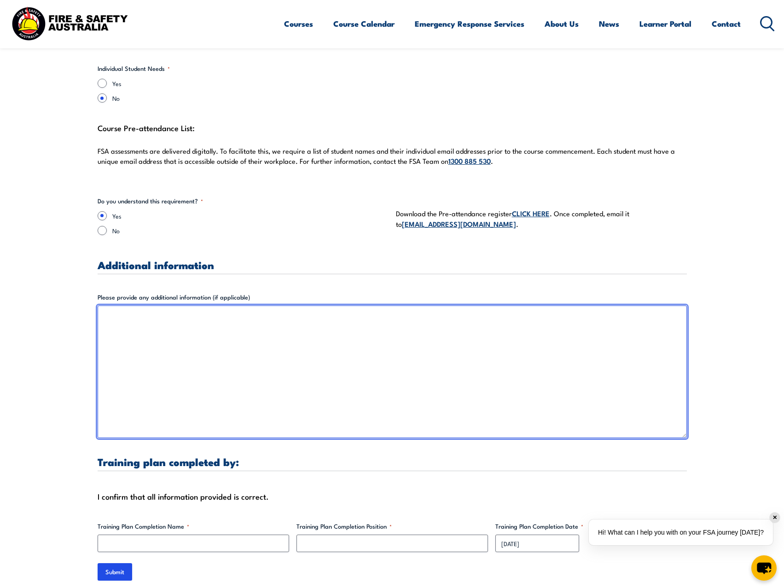
click at [251, 314] on textarea "Please provide any additional information (if applicable)" at bounding box center [392, 372] width 589 height 133
paste textarea "1 [PERSON_NAME] <[PERSON_NAME][EMAIL_ADDRESS][PERSON_NAME][DOMAIN_NAME]> 2 [PER…"
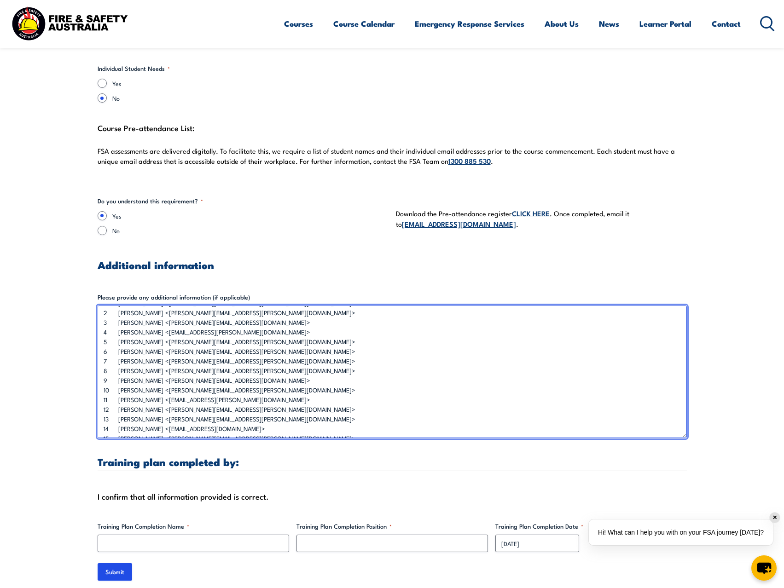
scroll to position [0, 0]
click at [101, 306] on textarea "1 [PERSON_NAME] <[PERSON_NAME][EMAIL_ADDRESS][PERSON_NAME][DOMAIN_NAME]> 2 [PER…" at bounding box center [392, 372] width 589 height 133
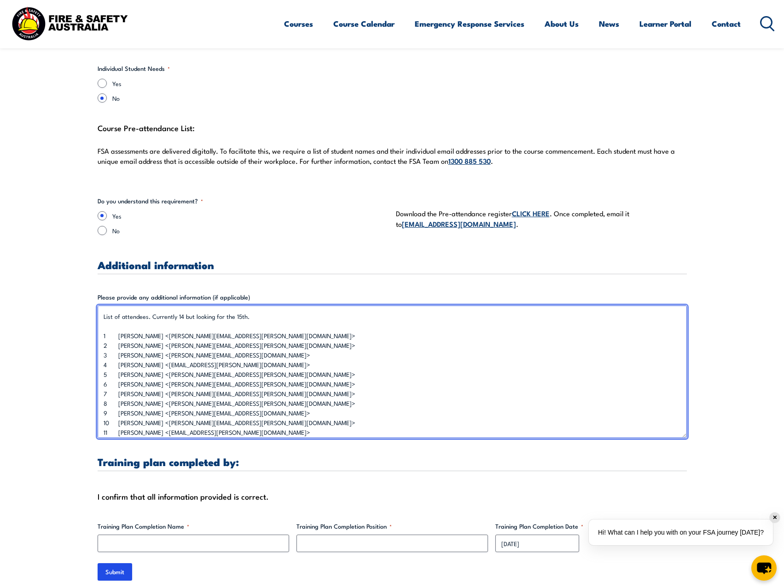
scroll to position [53, 0]
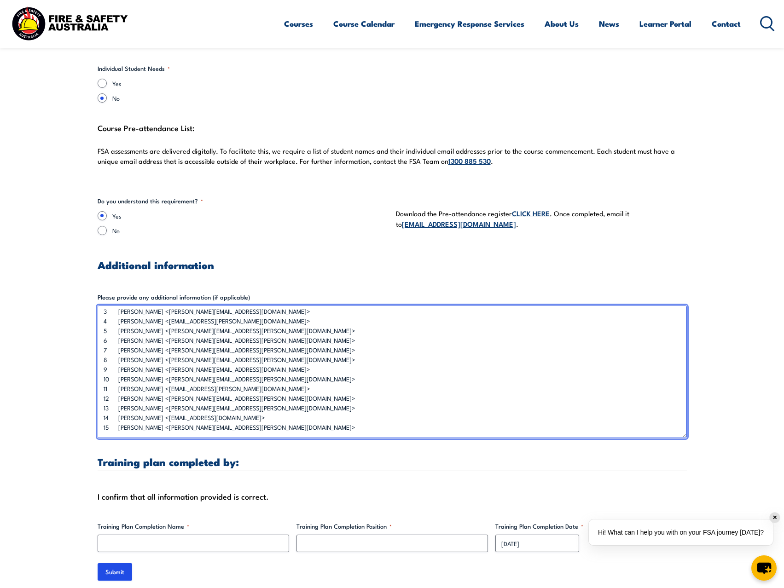
drag, startPoint x: 243, startPoint y: 387, endPoint x: 116, endPoint y: 388, distance: 127.6
click at [116, 388] on textarea "List of attendees. Currently 14 but looking for the 15th. 1 [PERSON_NAME] <[PER…" at bounding box center [392, 372] width 589 height 133
paste textarea "[PERSON_NAME] <[EMAIL_ADDRESS][DOMAIN_NAME]>"
drag, startPoint x: 268, startPoint y: 412, endPoint x: 117, endPoint y: 411, distance: 151.5
click at [117, 411] on textarea "List of attendees. Currently 14 but looking for the 15th. 1 [PERSON_NAME] <[PER…" at bounding box center [392, 372] width 589 height 133
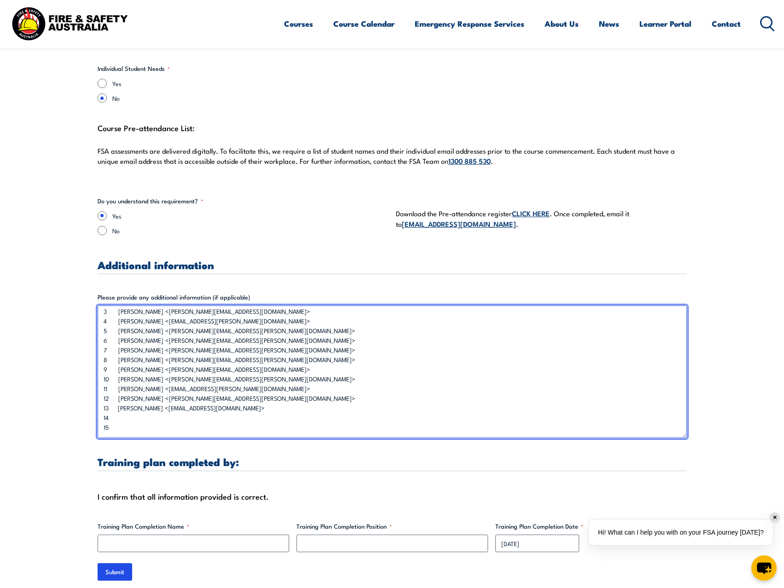
click at [122, 398] on textarea "List of attendees. Currently 14 but looking for the 15th. 1 [PERSON_NAME] <[PER…" at bounding box center [392, 372] width 589 height 133
paste textarea "[PERSON_NAME] <[PERSON_NAME][EMAIL_ADDRESS][PERSON_NAME][DOMAIN_NAME]>"
click at [127, 410] on textarea "List of attendees. Currently 14 but looking for the 15th. 1 [PERSON_NAME] <[PER…" at bounding box center [392, 372] width 589 height 133
type textarea "List of attendees. Currently 14 but looking for the 15th. 1 [PERSON_NAME] <[PER…"
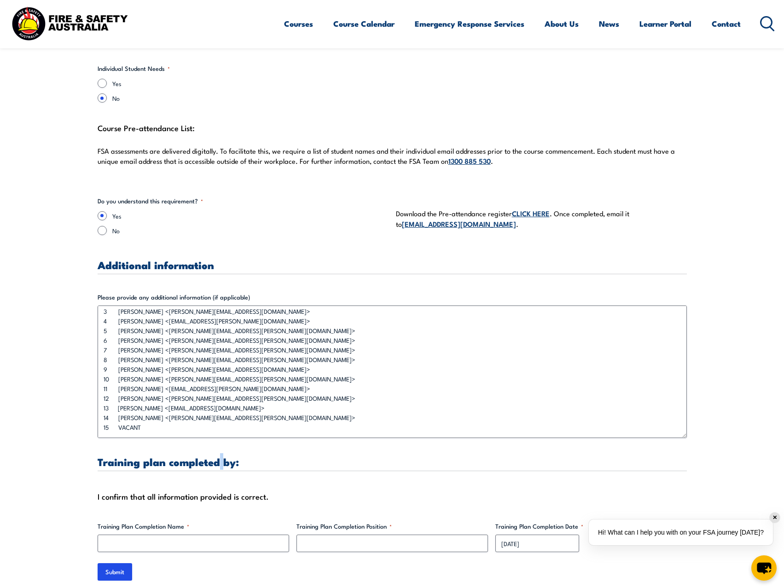
click at [222, 460] on h3 "Training plan completed by:" at bounding box center [392, 462] width 589 height 11
click at [243, 490] on div "I confirm that all information provided is correct." at bounding box center [392, 497] width 589 height 14
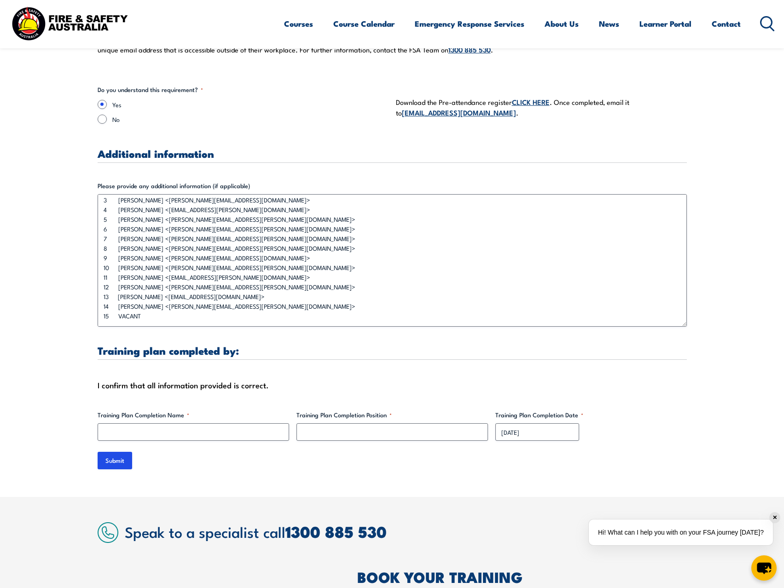
scroll to position [2763, 0]
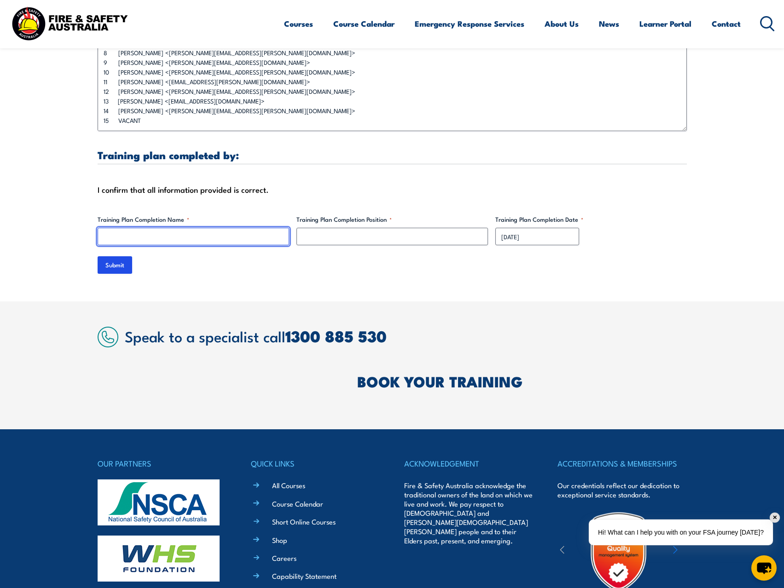
click at [160, 230] on input "Training Plan Completion Name *" at bounding box center [194, 236] width 192 height 17
type input "[PERSON_NAME]"
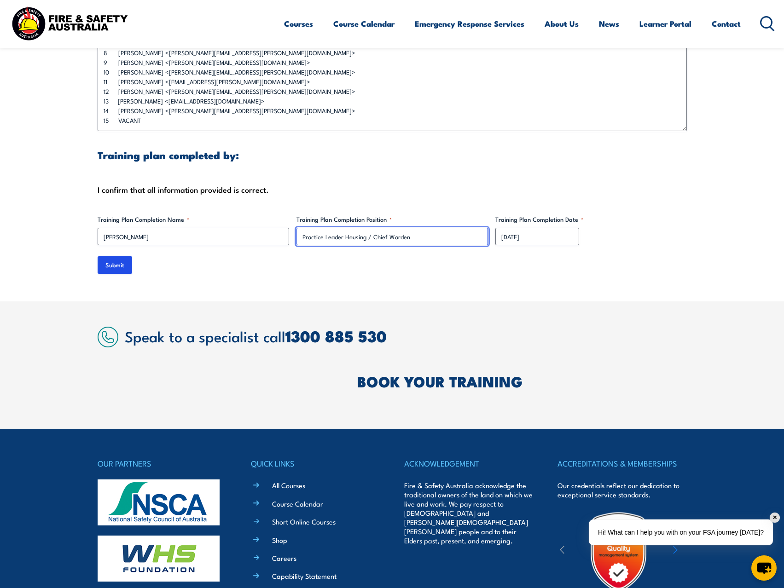
type input "Practice Leader Housing / Chief Warden"
click at [116, 256] on input "Submit" at bounding box center [115, 264] width 35 height 17
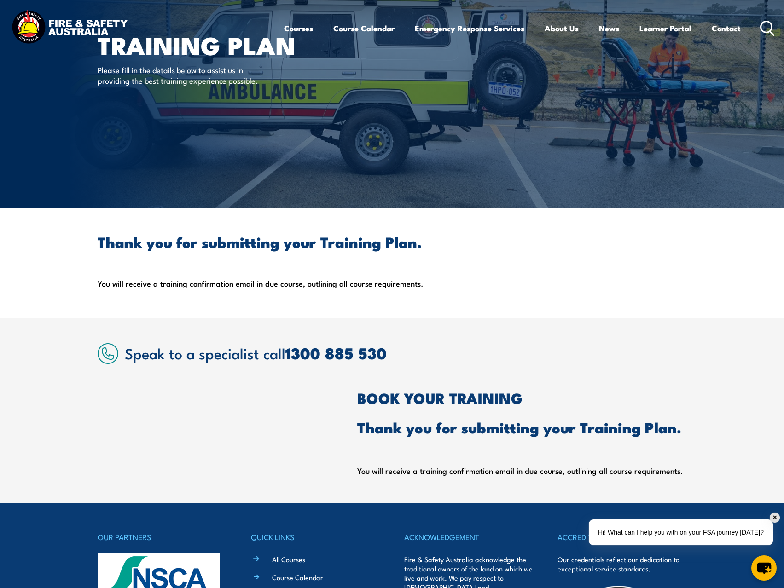
scroll to position [0, 0]
